Goal: Task Accomplishment & Management: Use online tool/utility

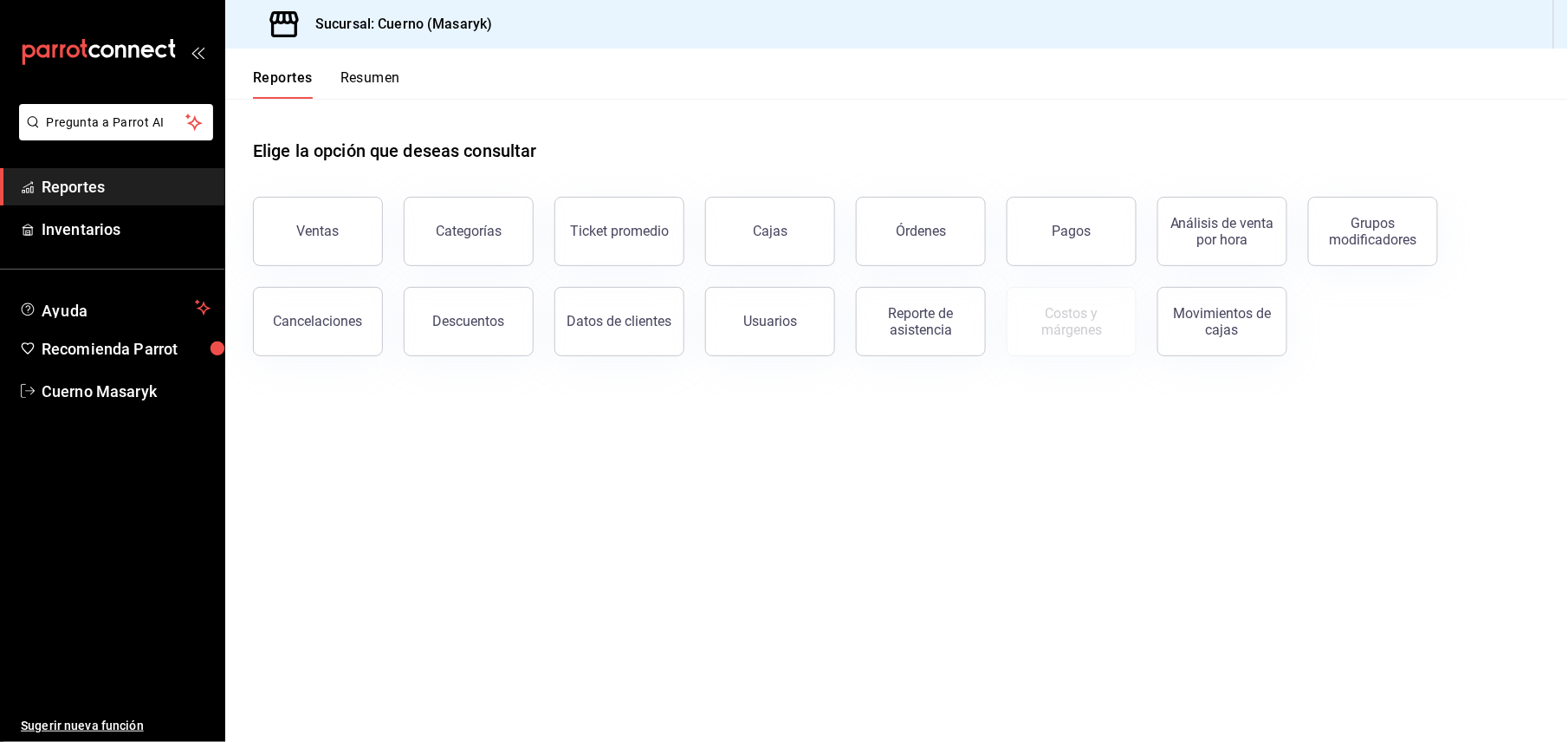
click at [341, 275] on div "Cancelaciones" at bounding box center [307, 311] width 151 height 90
drag, startPoint x: 345, startPoint y: 247, endPoint x: 345, endPoint y: 231, distance: 16.5
click at [345, 246] on button "Ventas" at bounding box center [318, 231] width 130 height 69
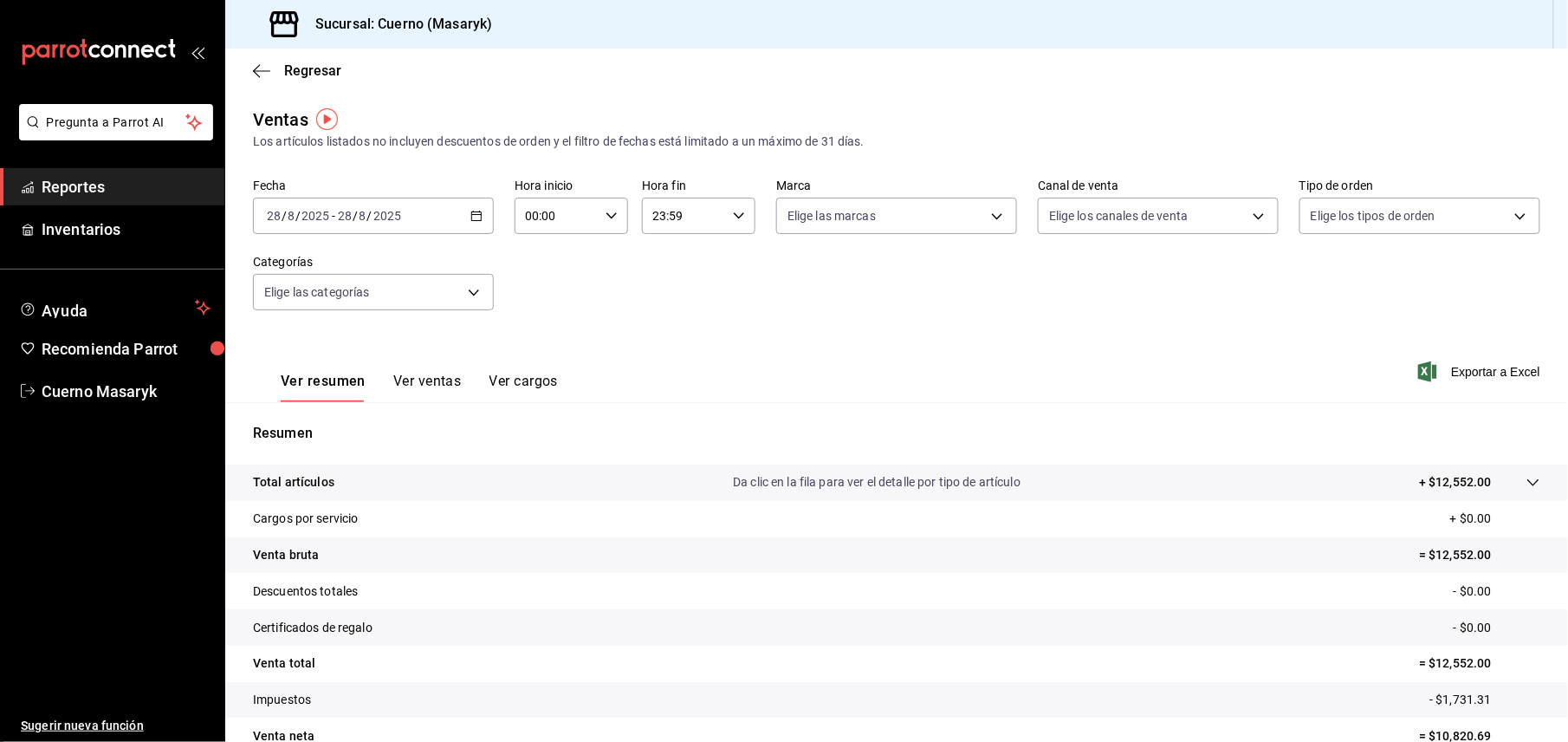
click at [470, 208] on div "2025-08-28 28 / 8 / 2025 - 2025-08-28 28 / 8 / 2025" at bounding box center [373, 216] width 241 height 36
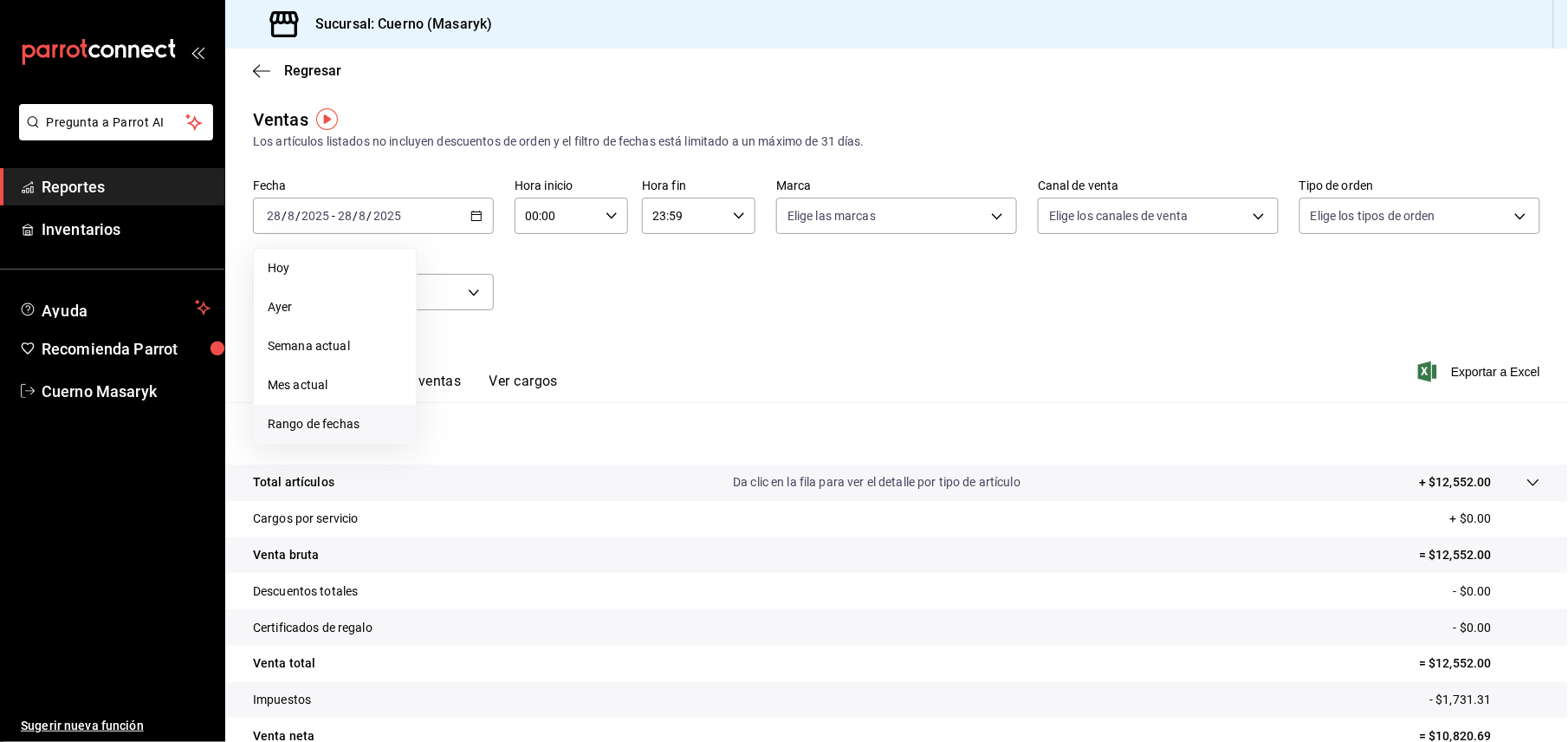
click at [336, 431] on span "Rango de fechas" at bounding box center [335, 424] width 134 height 18
click at [549, 483] on abbr "28" at bounding box center [544, 483] width 11 height 12
click at [513, 480] on abbr "27" at bounding box center [514, 483] width 11 height 12
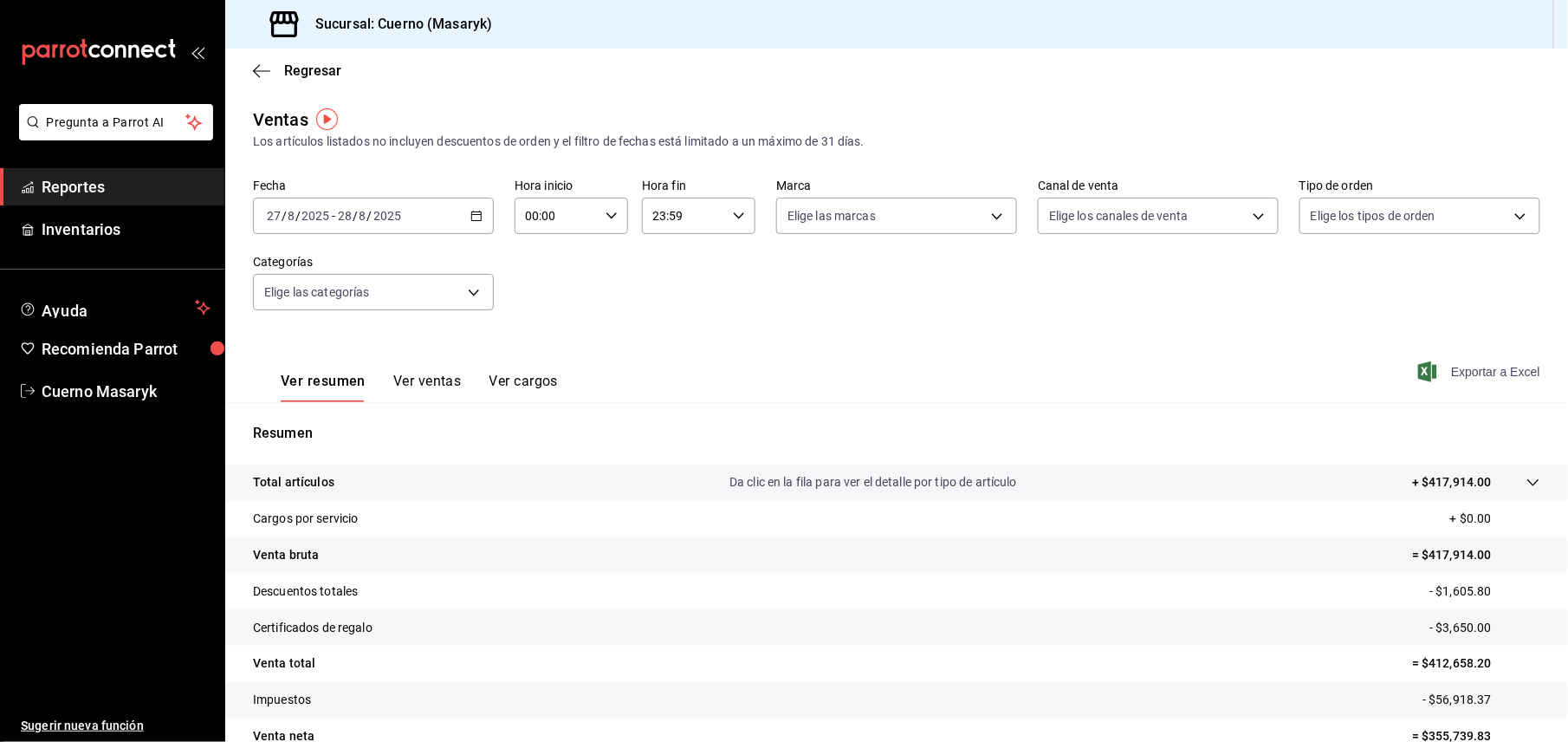
click at [1446, 369] on span "Exportar a Excel" at bounding box center [1481, 371] width 119 height 21
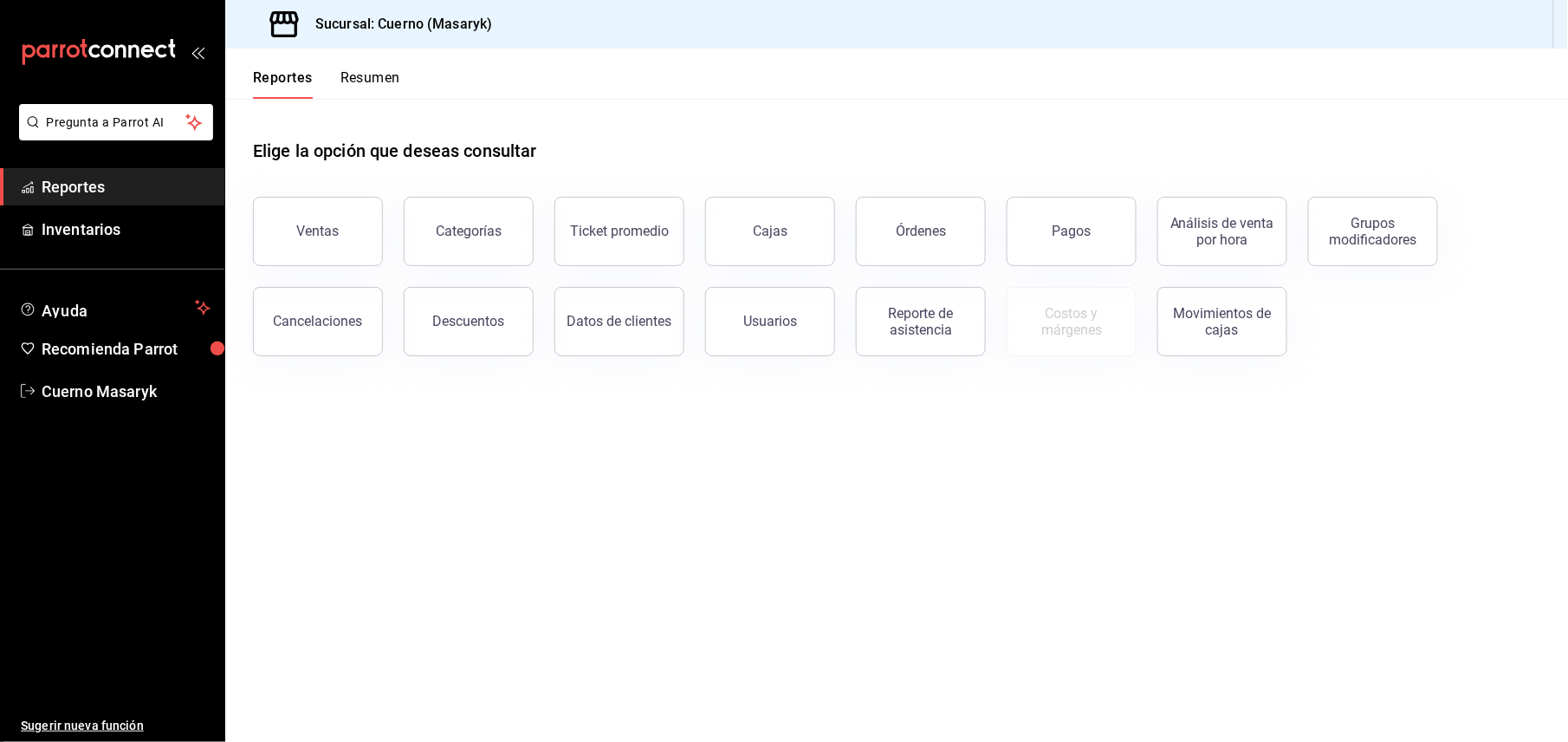
click at [879, 434] on main "Elige la opción que deseas consultar Ventas Categorías Ticket promedio Cajas Ór…" at bounding box center [896, 420] width 1343 height 643
click at [341, 198] on div "Ventas" at bounding box center [307, 221] width 151 height 90
click at [328, 230] on div "Ventas" at bounding box center [318, 231] width 42 height 16
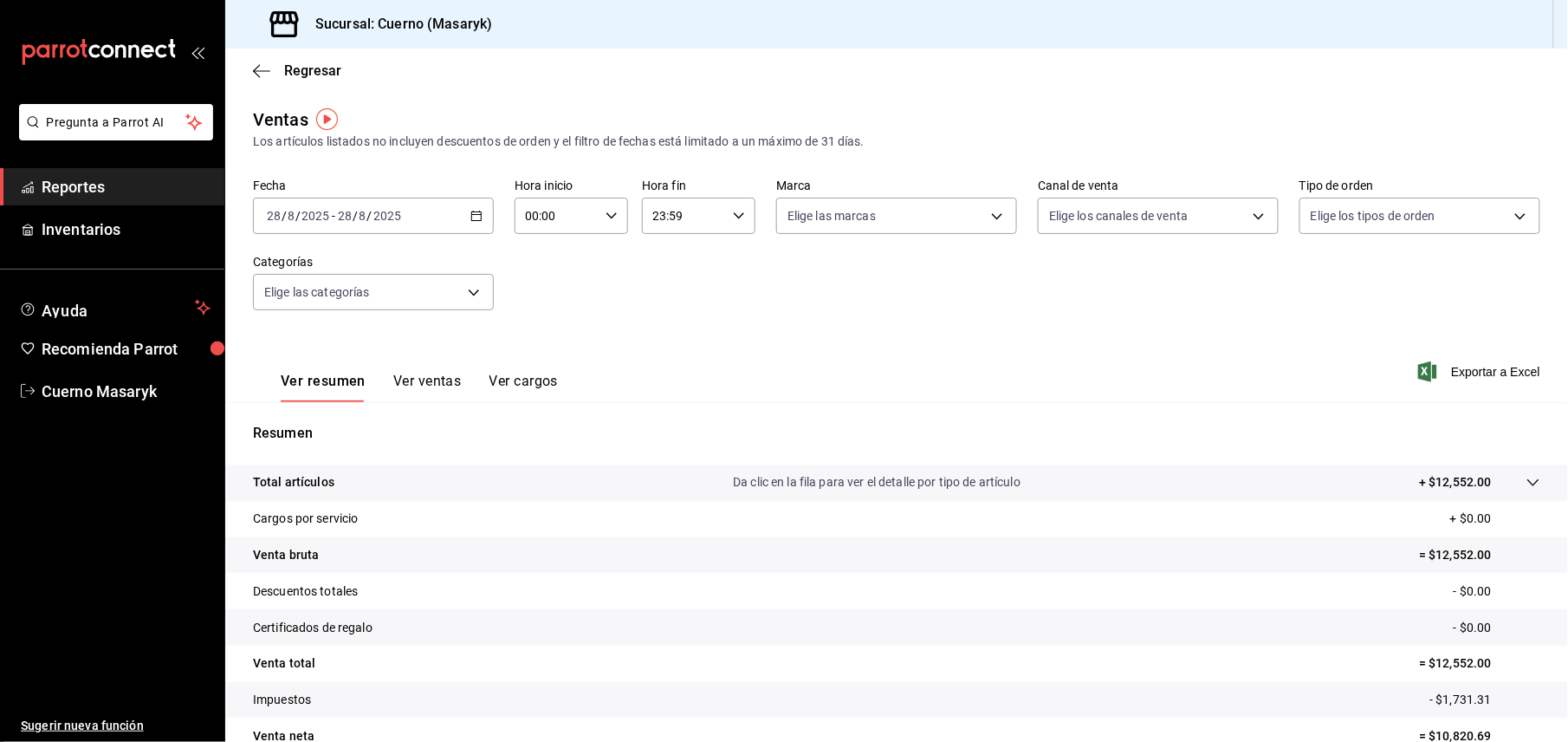
click at [485, 222] on div "2025-08-28 28 / 8 / 2025 - 2025-08-28 28 / 8 / 2025" at bounding box center [373, 216] width 241 height 36
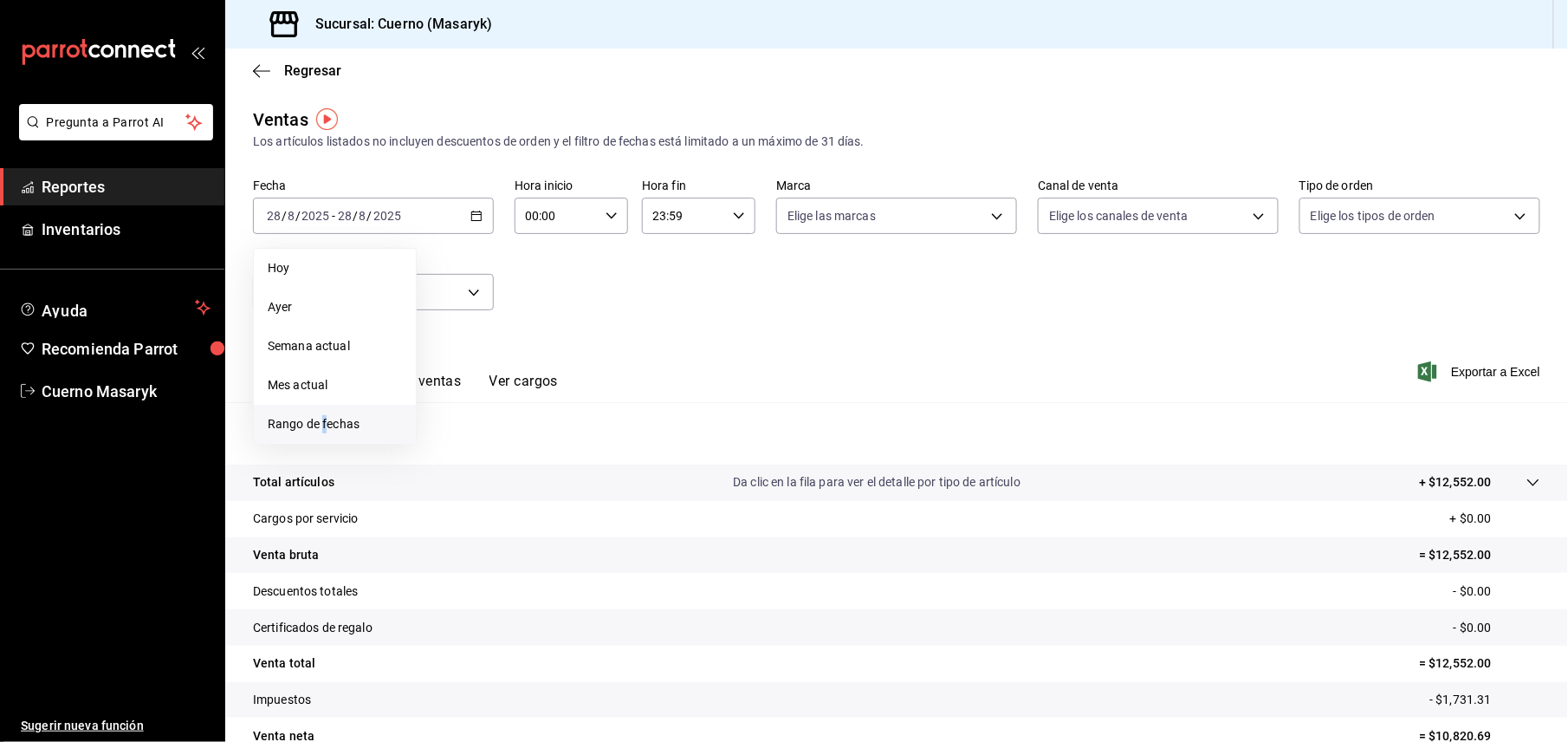
click at [328, 428] on span "Rango de fechas" at bounding box center [335, 424] width 134 height 18
click at [445, 486] on button "25" at bounding box center [453, 483] width 30 height 31
click at [551, 489] on button "28" at bounding box center [544, 483] width 30 height 31
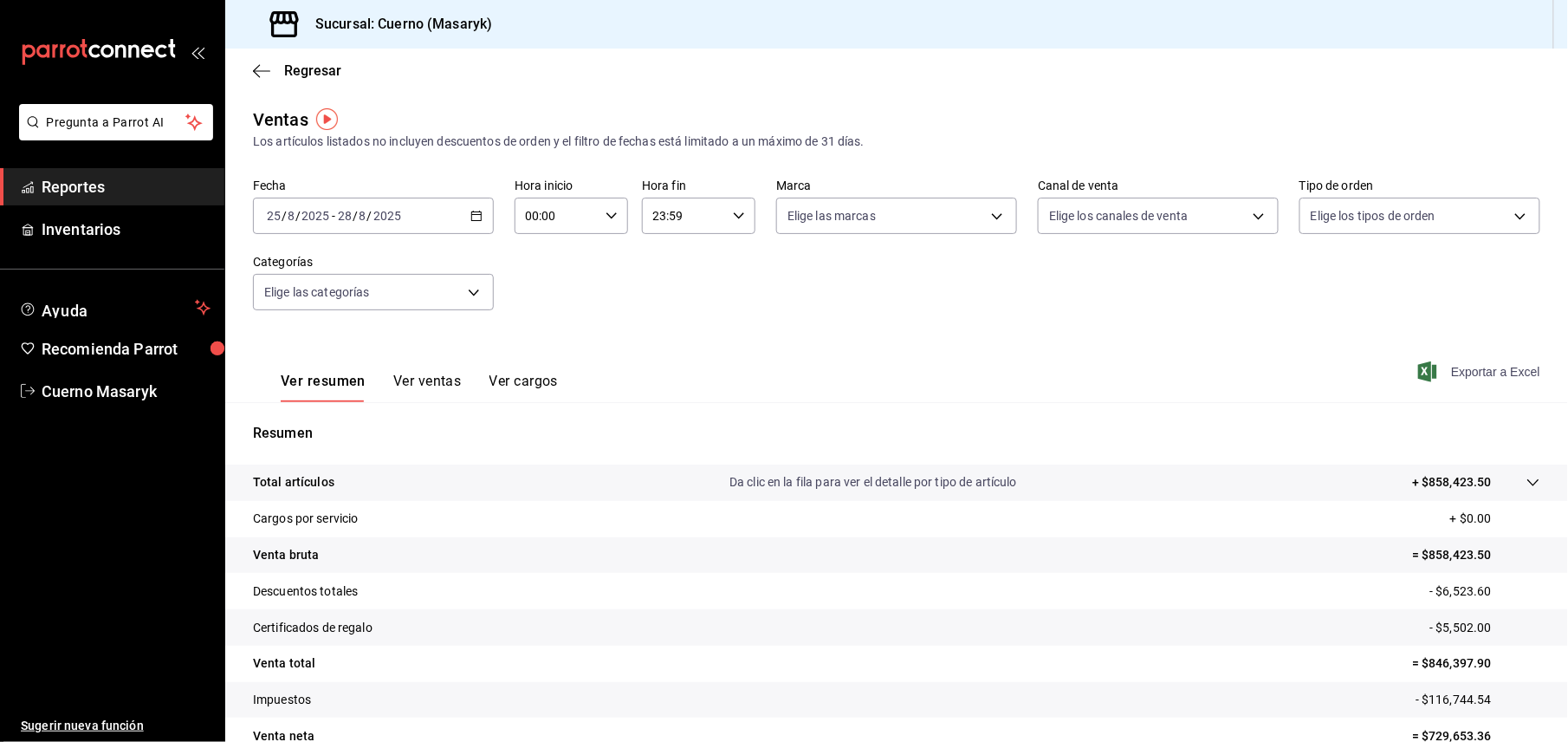
click at [1452, 373] on span "Exportar a Excel" at bounding box center [1481, 371] width 119 height 21
